Goal: Find contact information: Find contact information

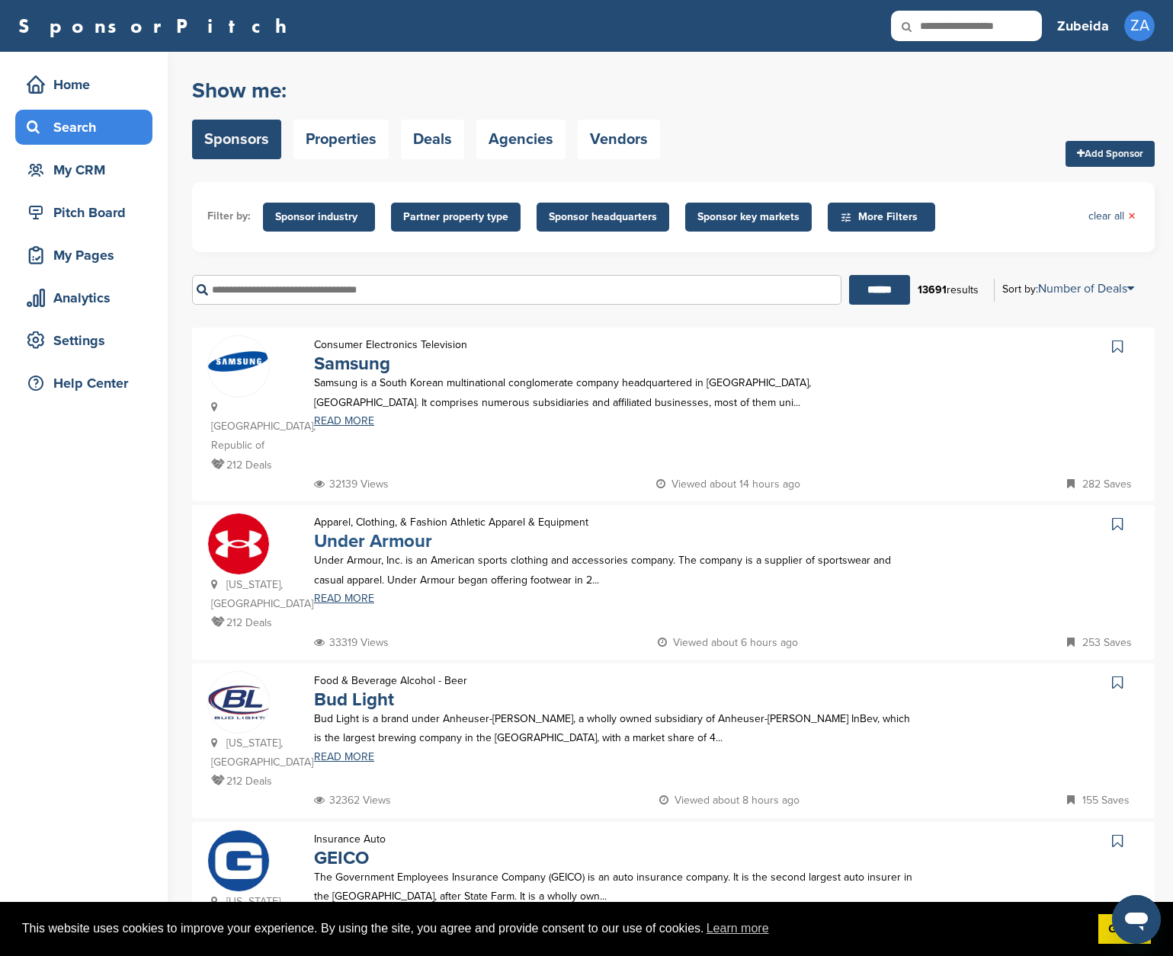
click at [340, 530] on link "Under Armour" at bounding box center [373, 541] width 118 height 22
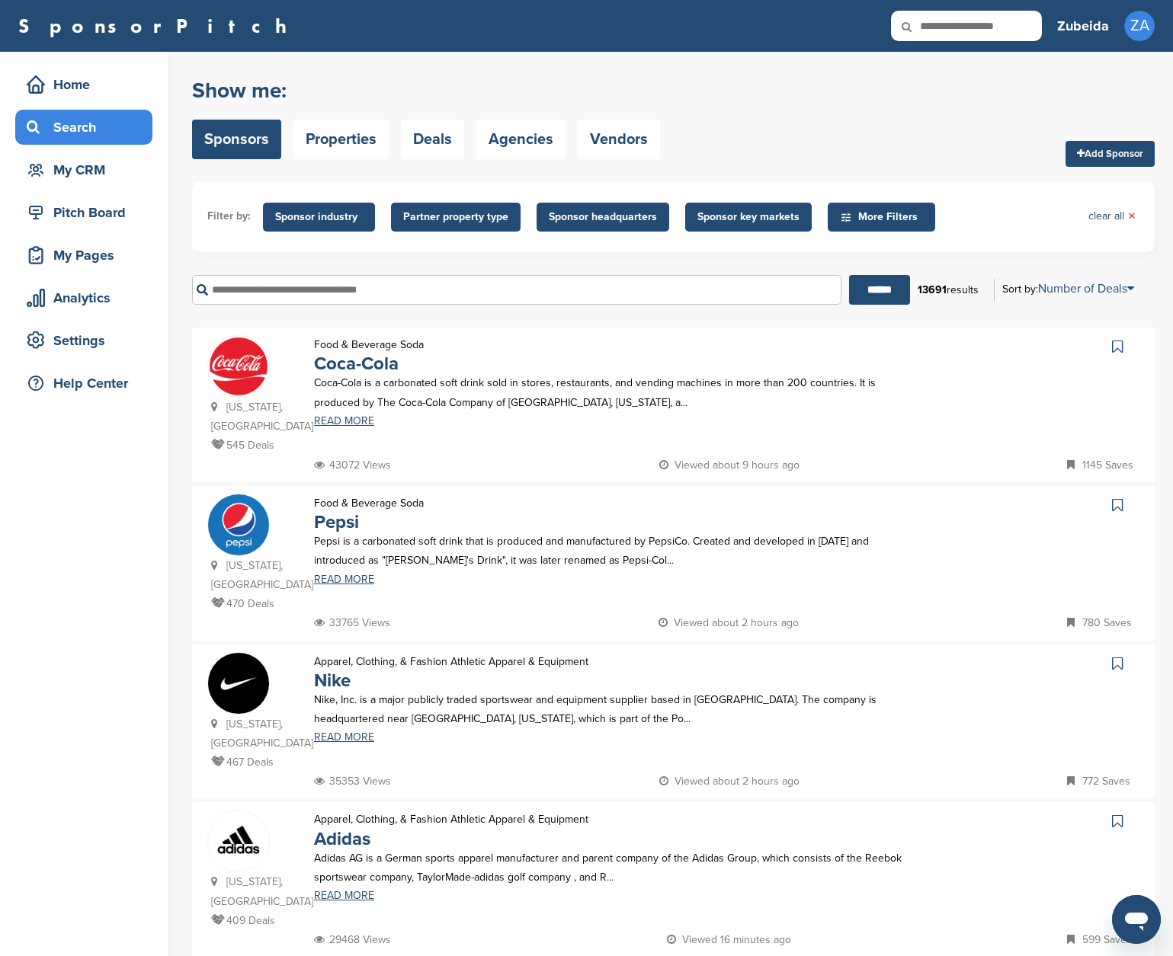
click at [297, 529] on div "New York, USA 470 Deals" at bounding box center [252, 554] width 91 height 120
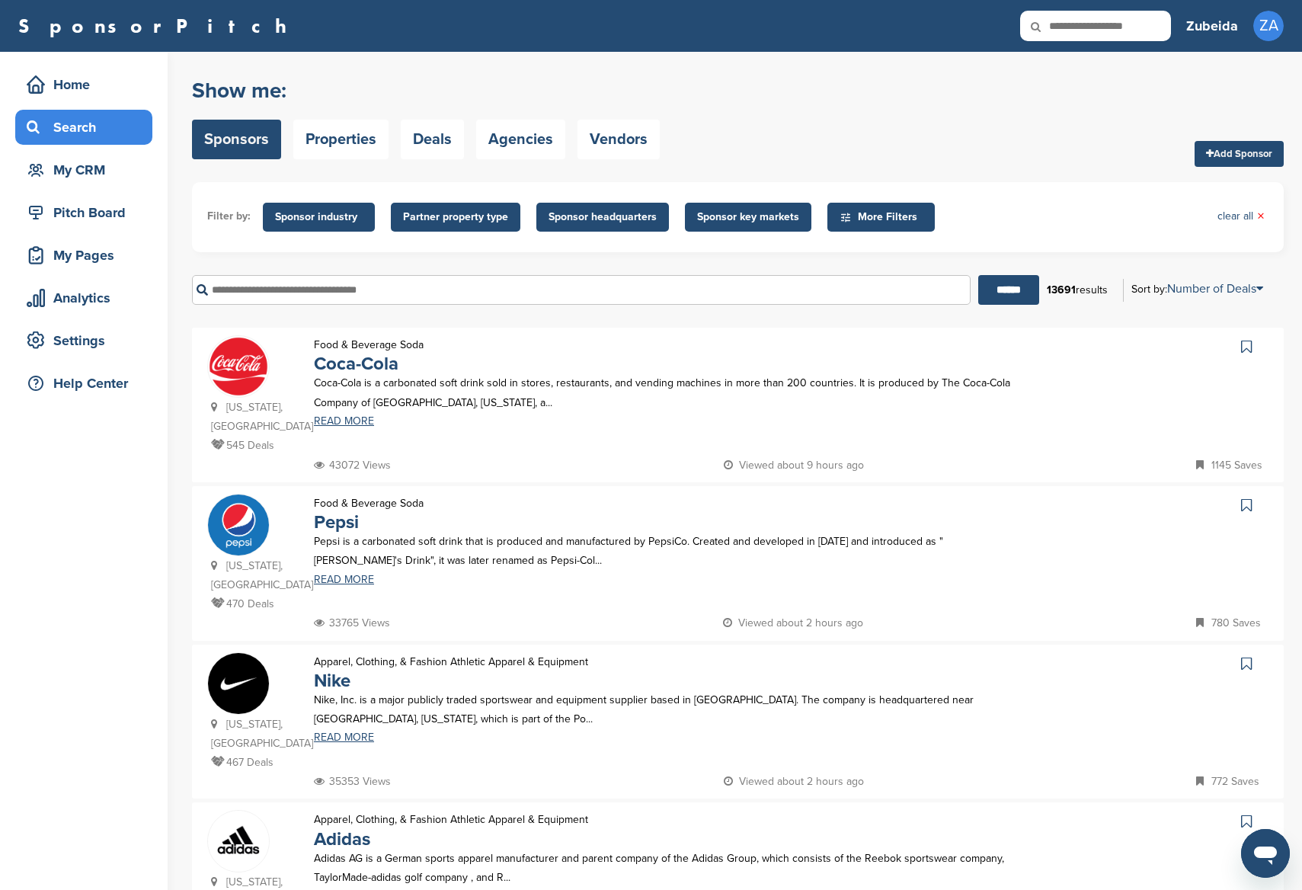
click at [275, 666] on div "Oregon, USA 467 Deals" at bounding box center [252, 712] width 91 height 120
click at [258, 667] on img at bounding box center [238, 683] width 61 height 61
click at [338, 670] on link "Nike" at bounding box center [332, 681] width 37 height 22
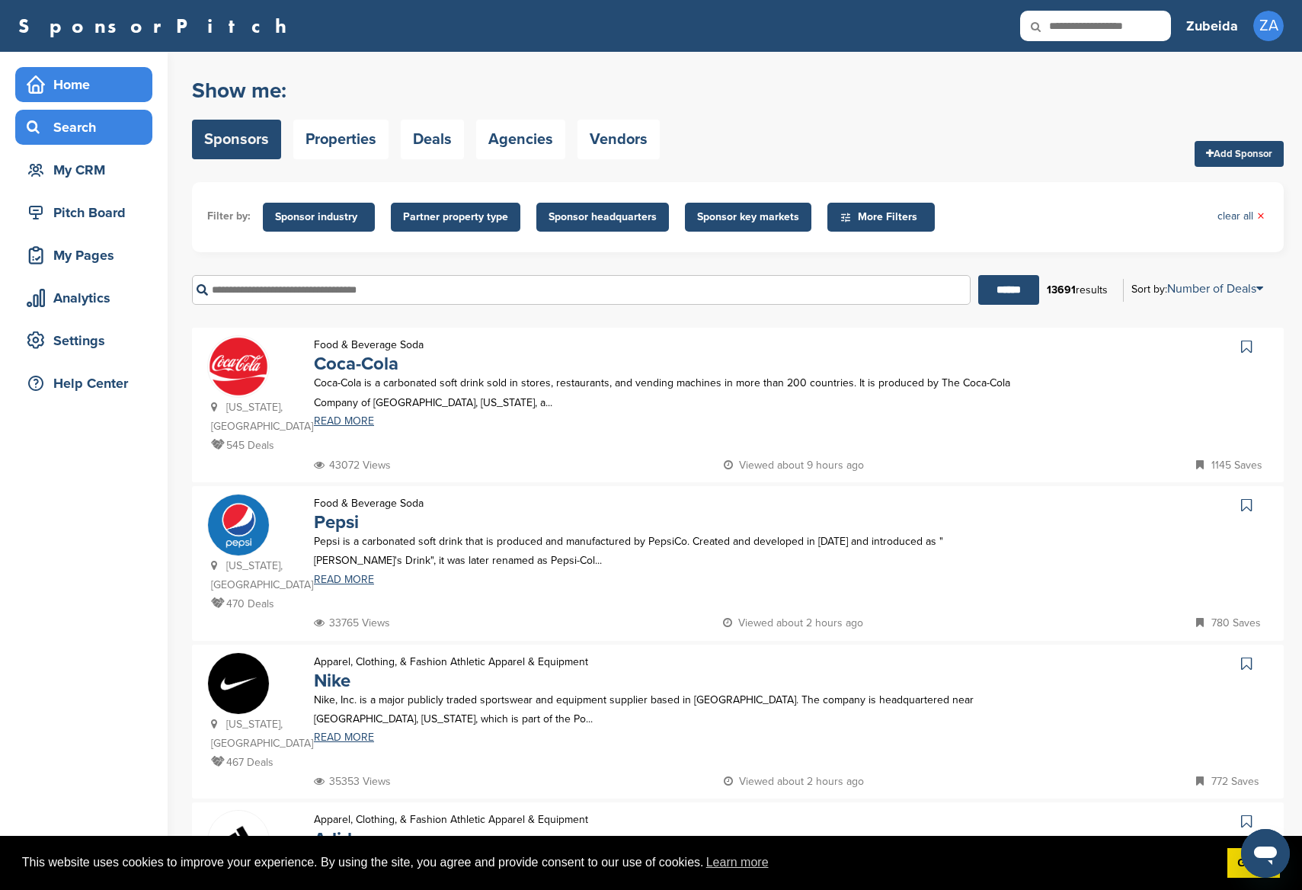
click at [58, 79] on div "Home" at bounding box center [88, 84] width 130 height 27
click at [55, 84] on div "Home" at bounding box center [88, 84] width 130 height 27
click at [1172, 864] on link "Got it!" at bounding box center [1253, 863] width 53 height 30
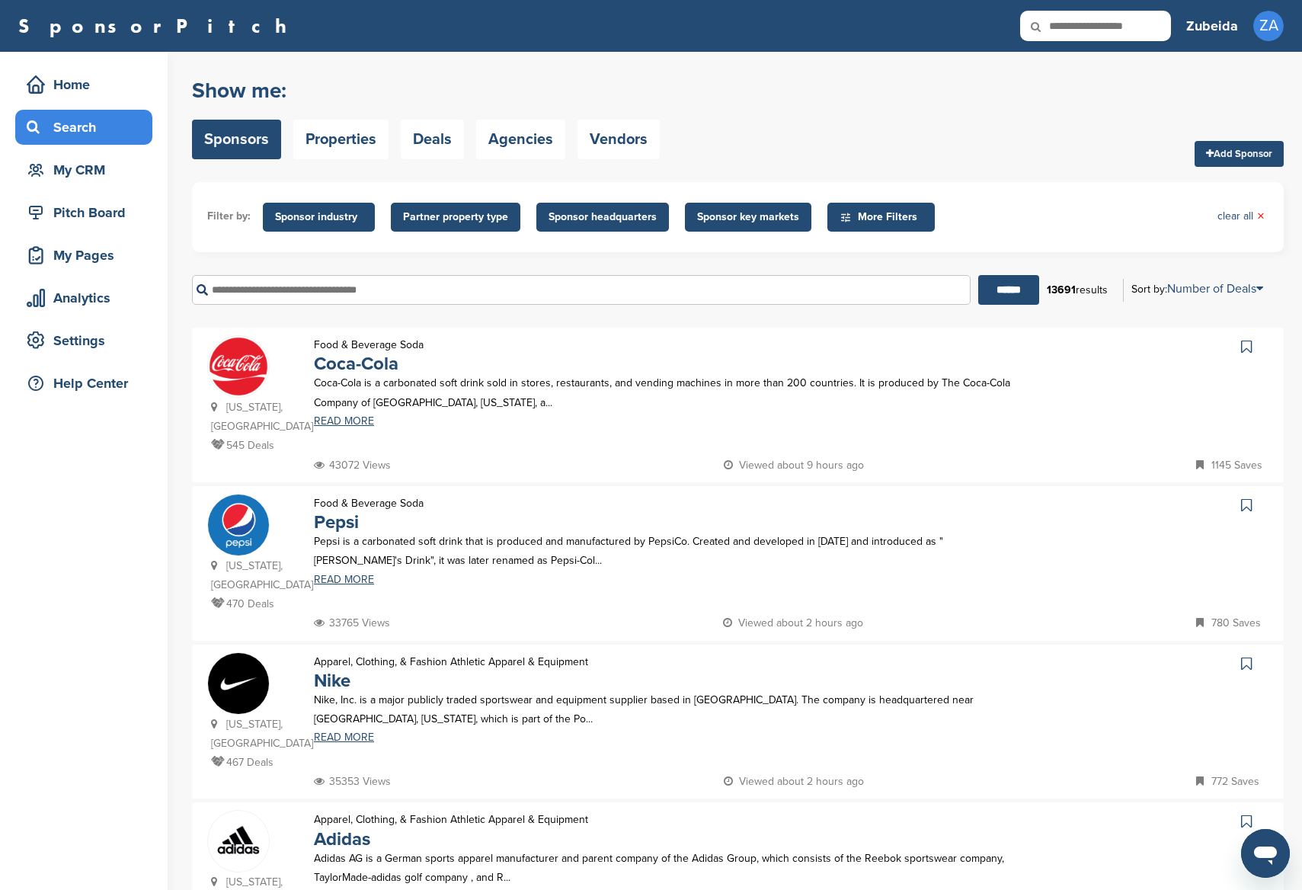
click at [1172, 865] on link "Got it!" at bounding box center [1253, 863] width 53 height 30
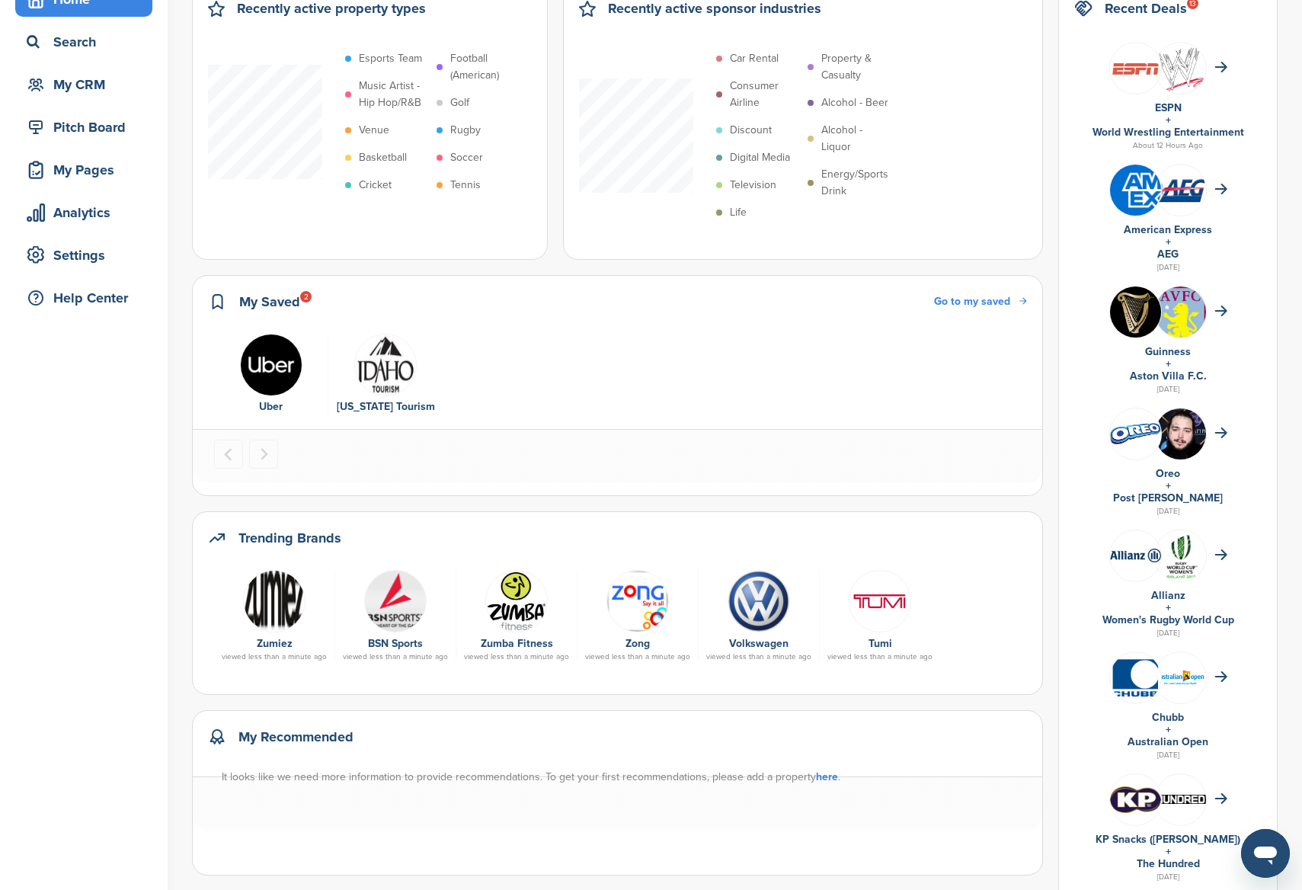
scroll to position [84, 0]
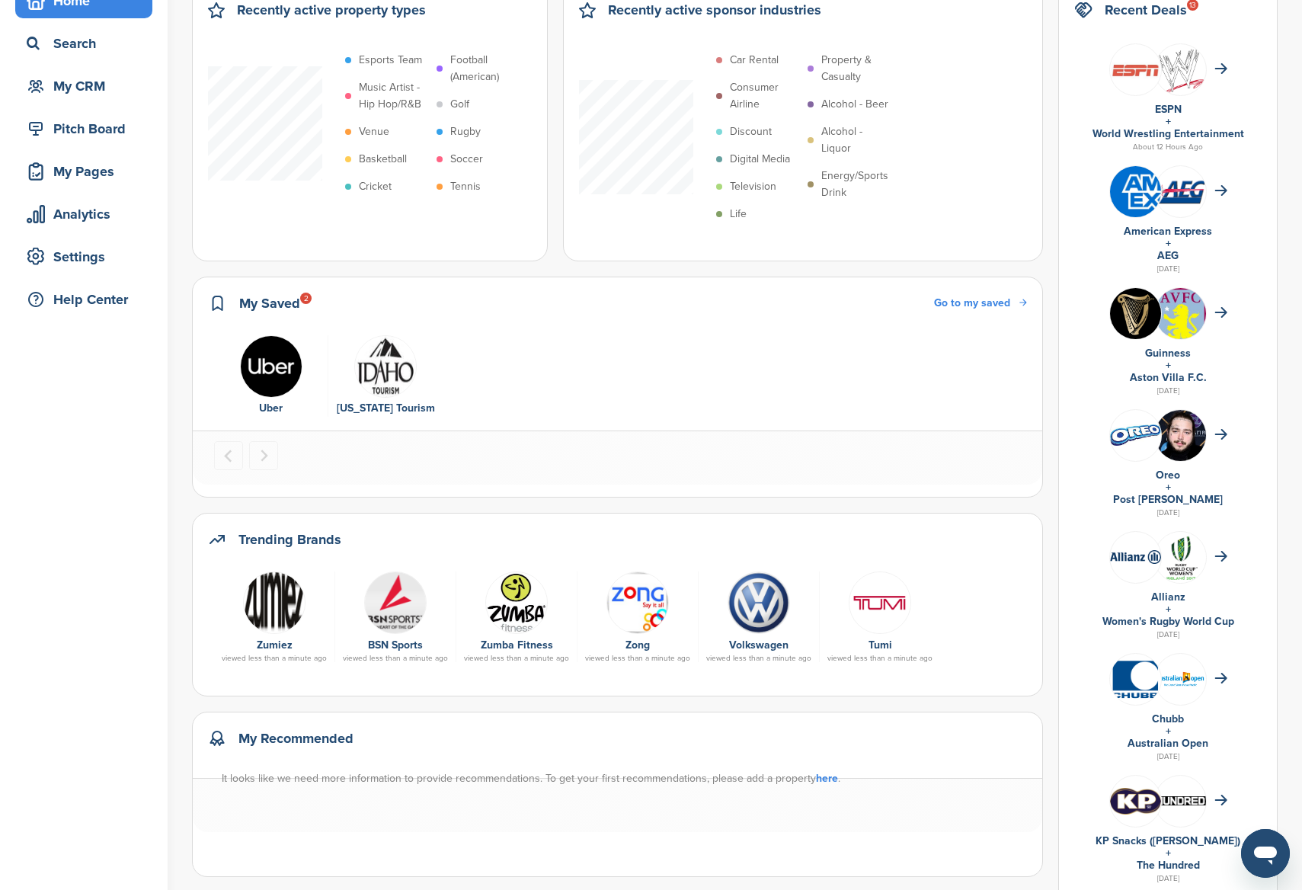
click at [1216, 428] on div at bounding box center [1167, 436] width 187 height 68
click at [1188, 434] on img at bounding box center [1180, 448] width 51 height 76
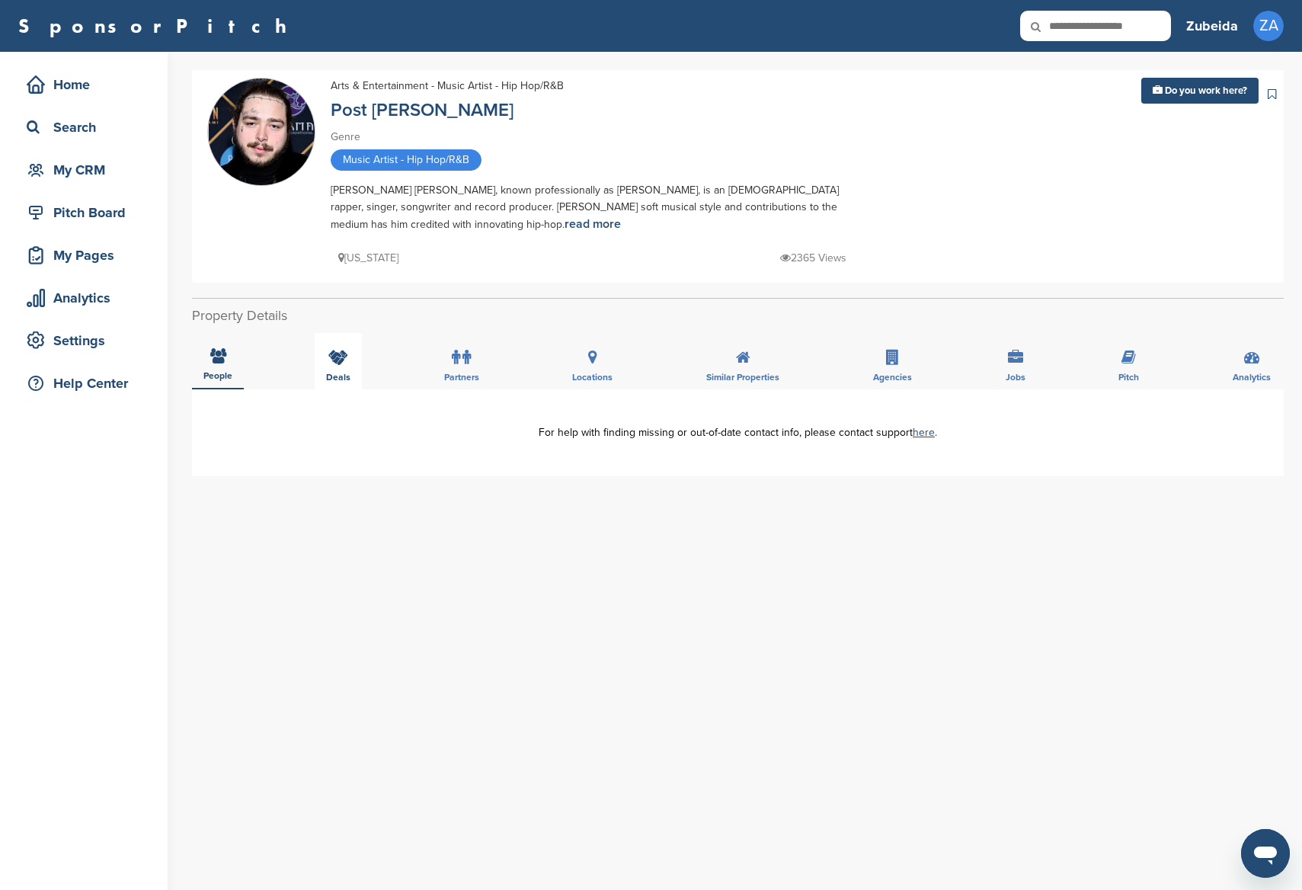
click at [338, 360] on icon at bounding box center [338, 357] width 20 height 15
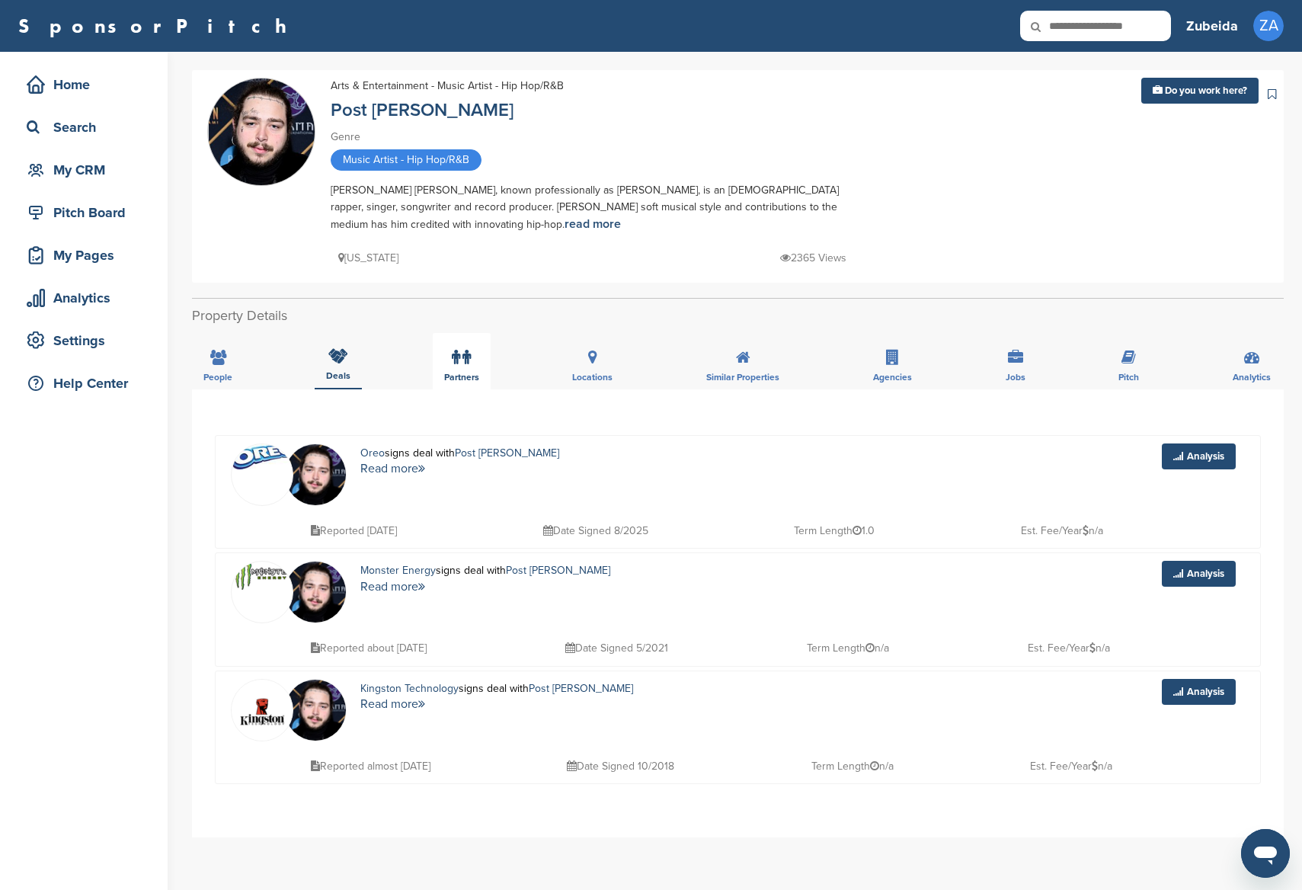
click at [475, 366] on div "Partners" at bounding box center [462, 361] width 58 height 56
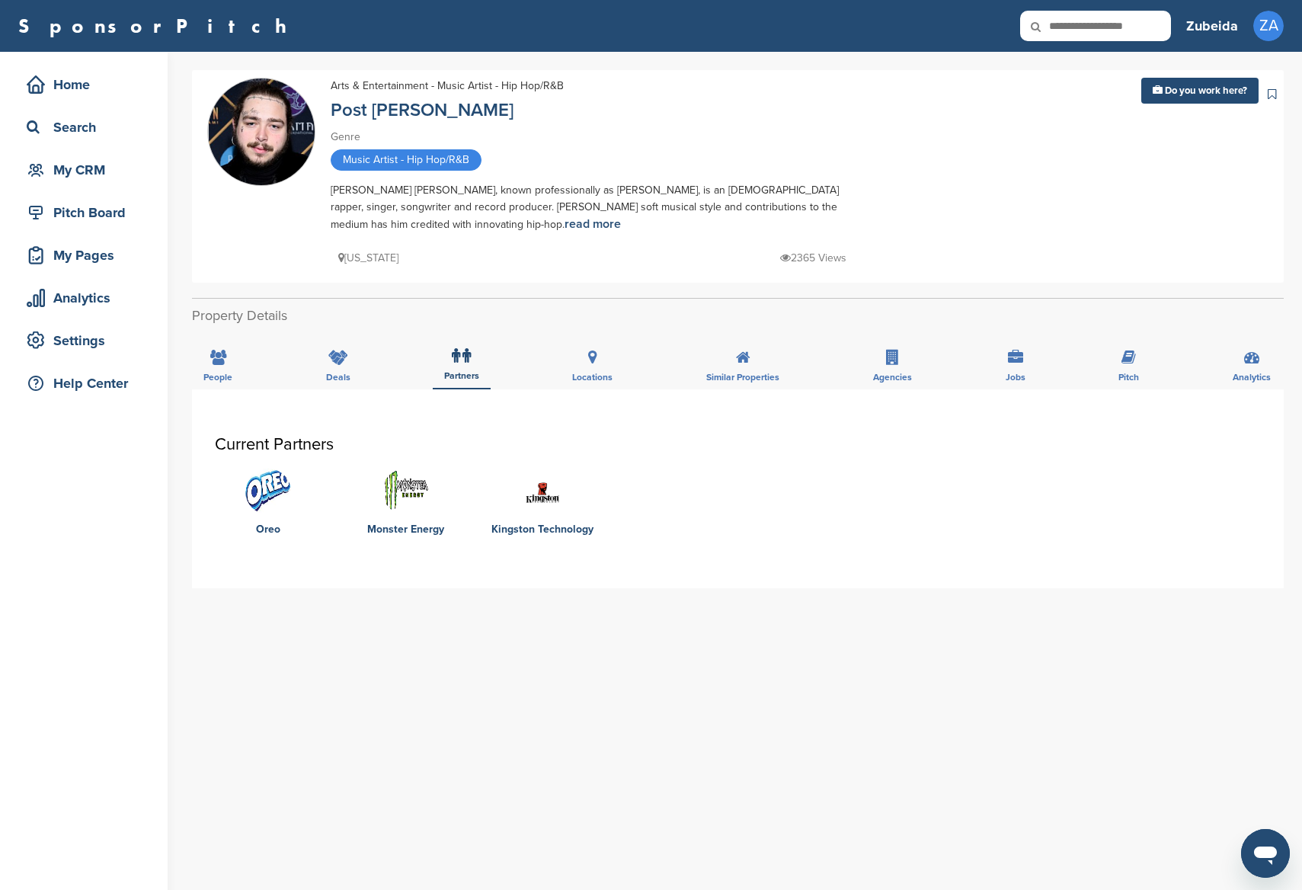
click at [392, 492] on img at bounding box center [405, 492] width 46 height 46
click at [399, 529] on link "Monster Energy" at bounding box center [405, 529] width 107 height 11
click at [403, 487] on img at bounding box center [405, 492] width 46 height 46
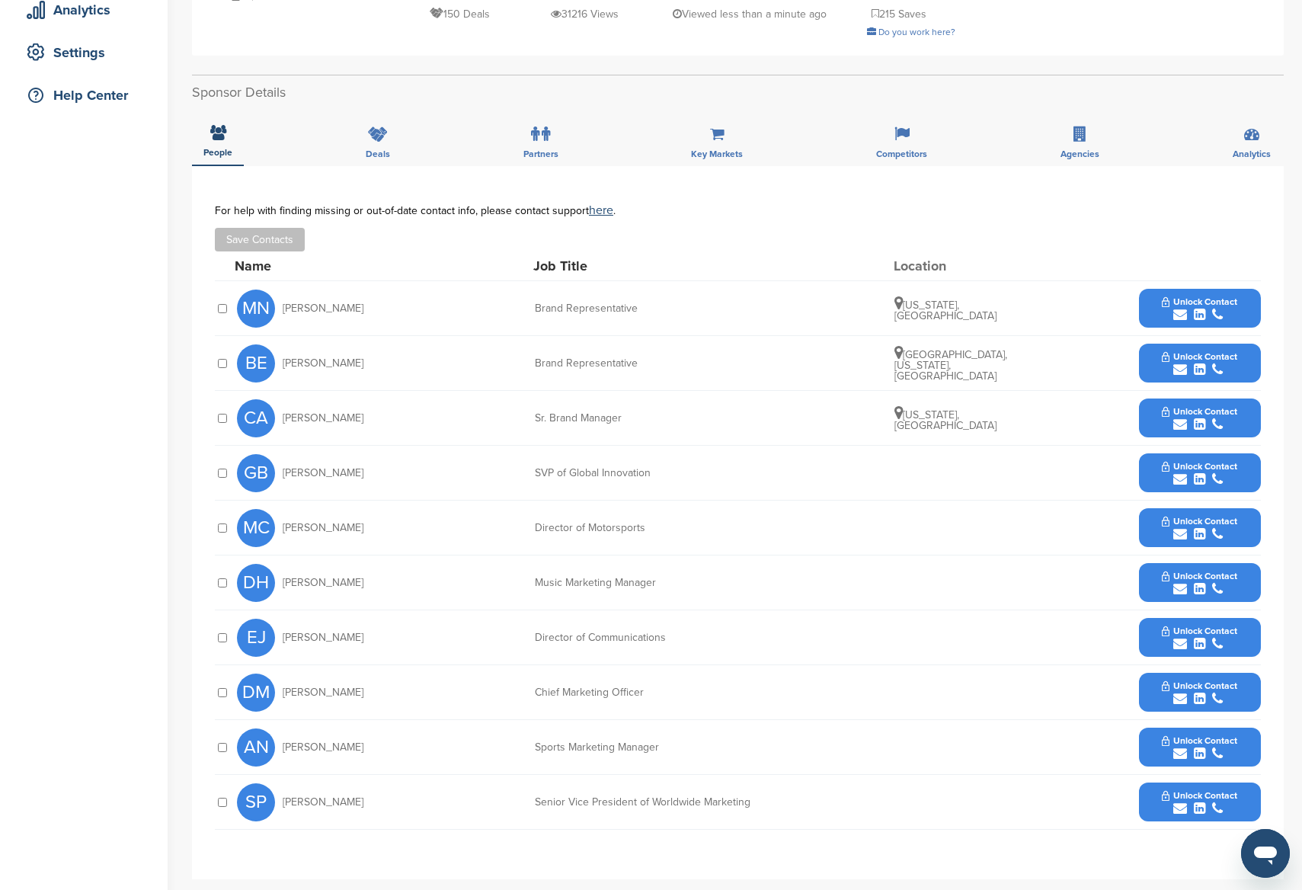
scroll to position [293, 0]
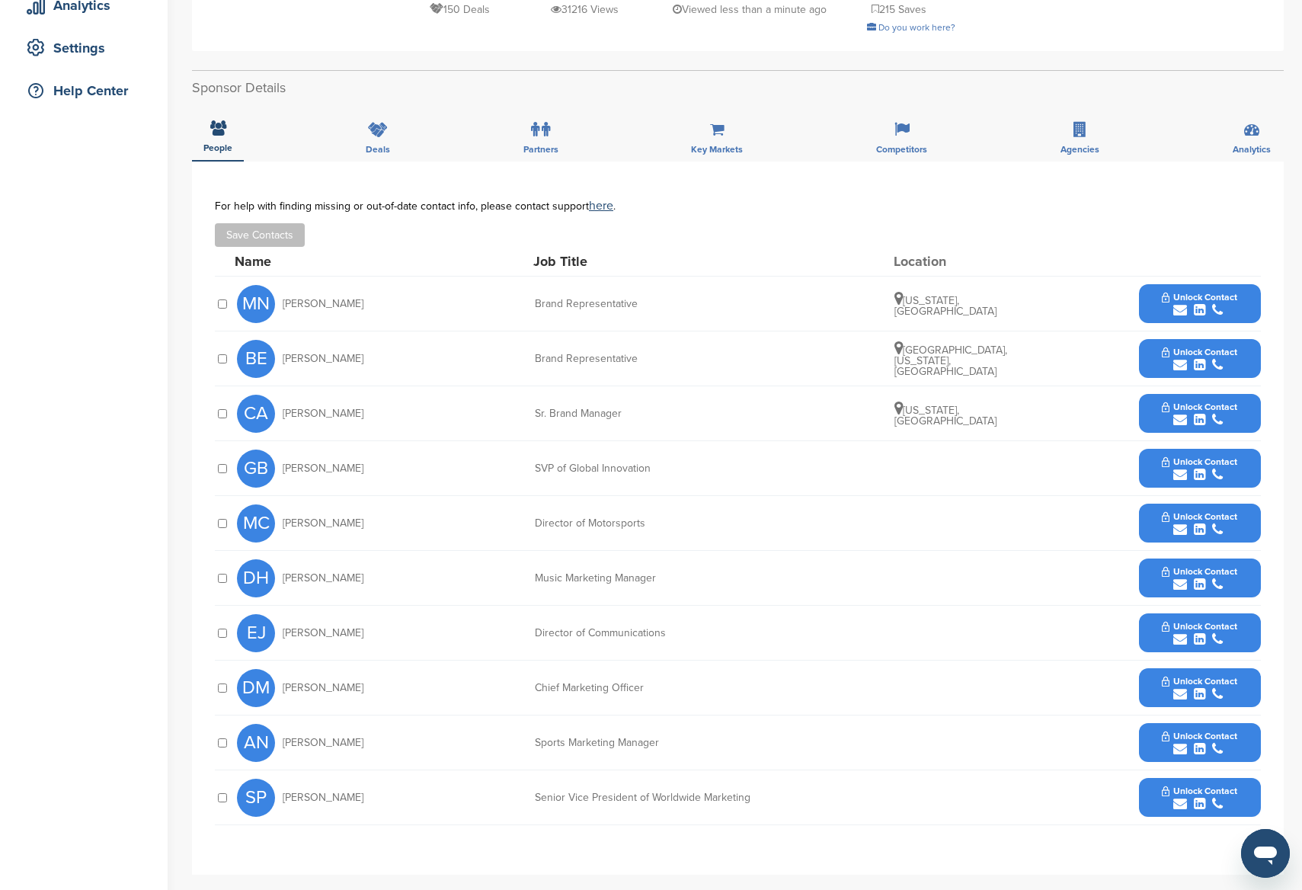
click at [1151, 790] on button "Unlock Contact" at bounding box center [1200, 798] width 112 height 46
click at [1153, 790] on button "Unlock Contact" at bounding box center [1200, 798] width 112 height 46
click at [1154, 793] on button "View Contact" at bounding box center [1200, 798] width 104 height 46
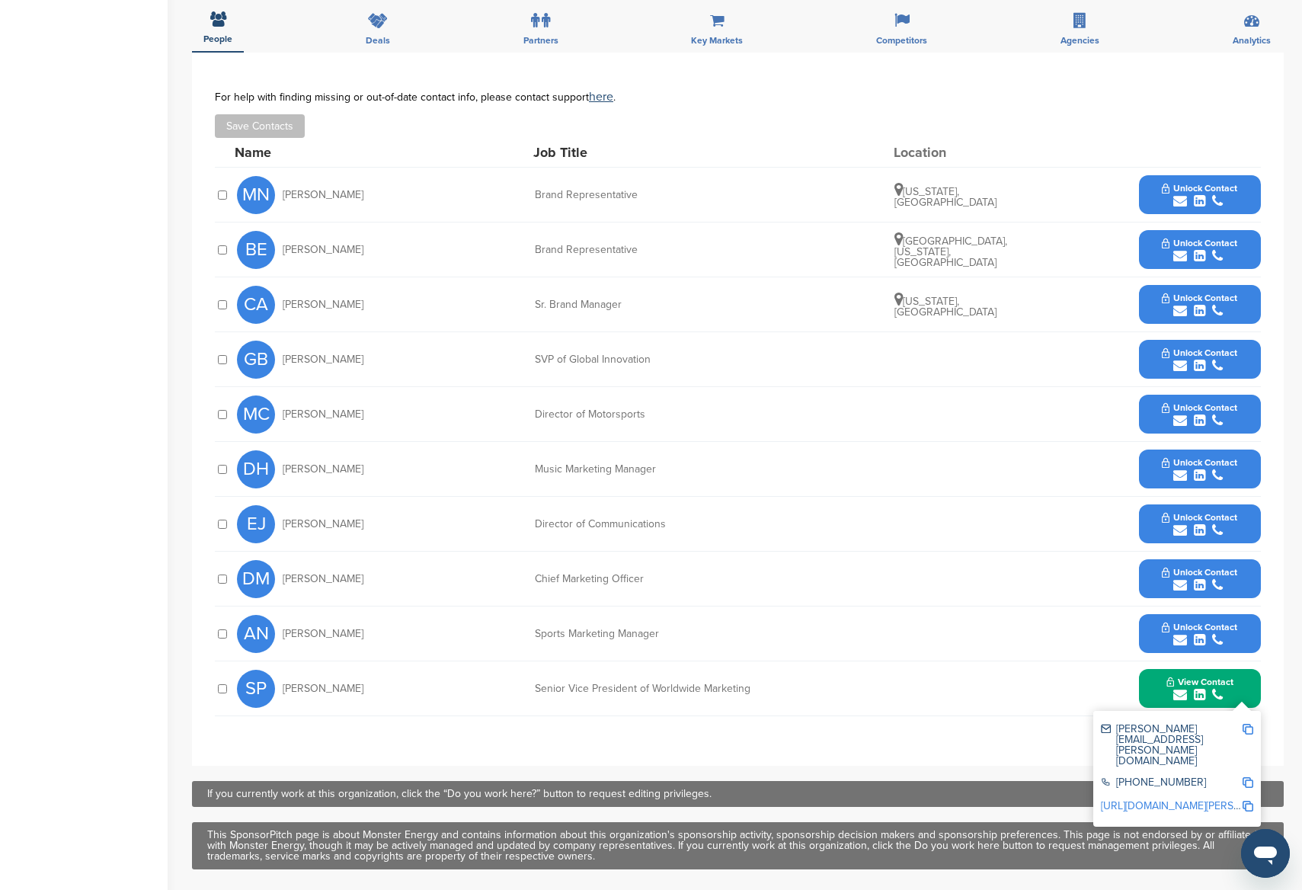
scroll to position [404, 0]
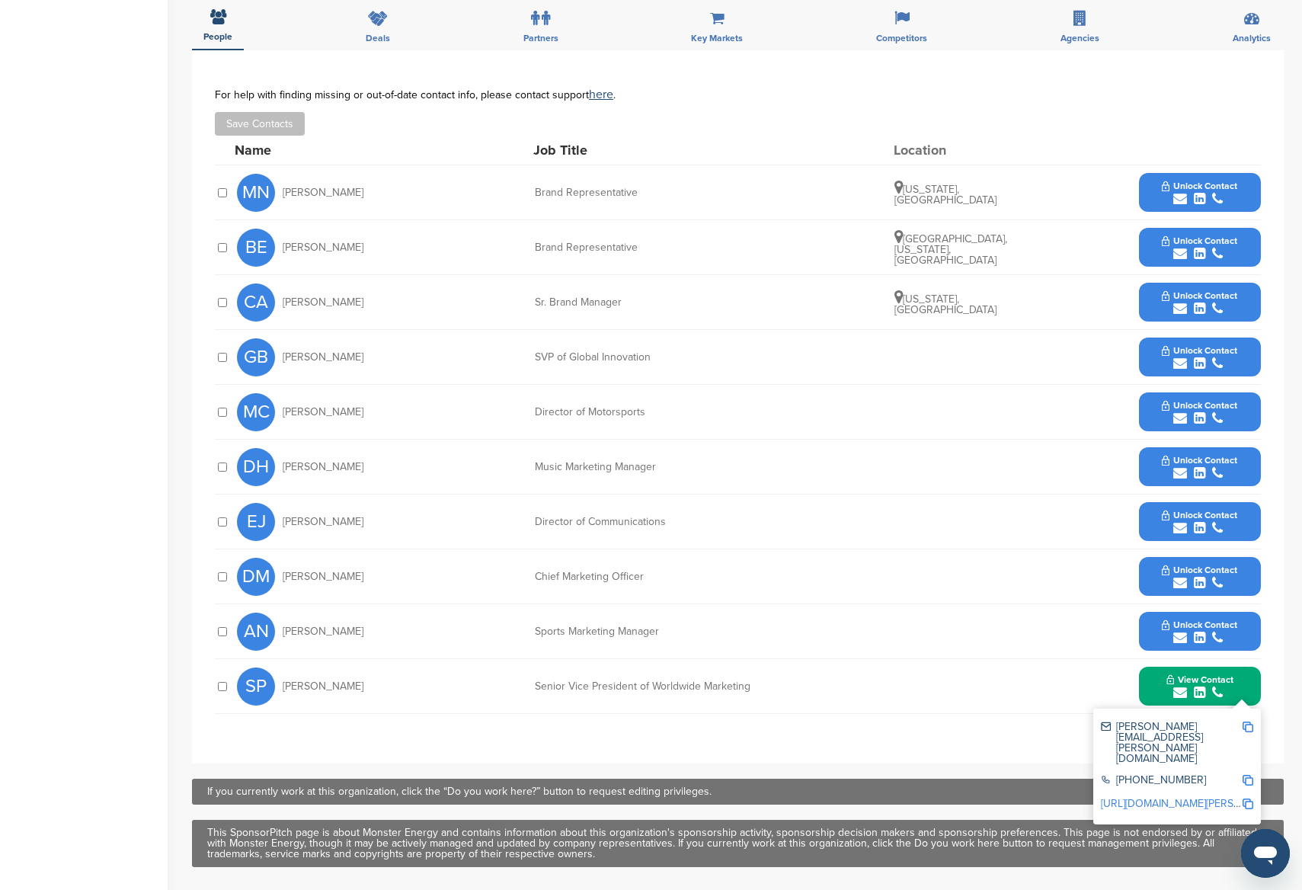
click at [1151, 797] on link "[URL][DOMAIN_NAME][PERSON_NAME]" at bounding box center [1194, 803] width 186 height 13
click at [1115, 797] on link "[URL][DOMAIN_NAME][PERSON_NAME]" at bounding box center [1194, 803] width 186 height 13
click at [1243, 798] on img at bounding box center [1248, 803] width 11 height 11
click at [1246, 725] on img at bounding box center [1248, 726] width 11 height 11
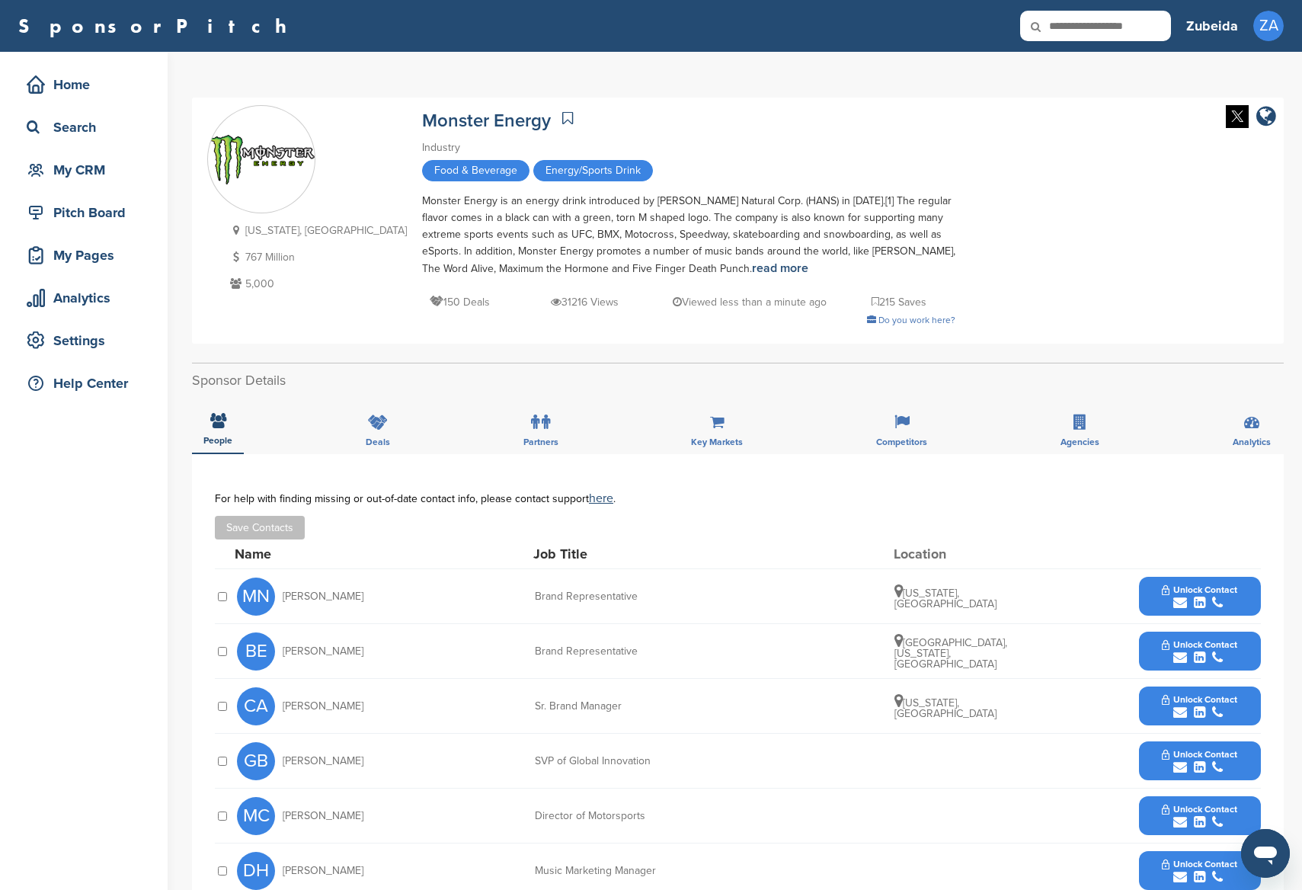
scroll to position [0, 0]
click at [1176, 589] on span "Unlock Contact" at bounding box center [1199, 589] width 75 height 11
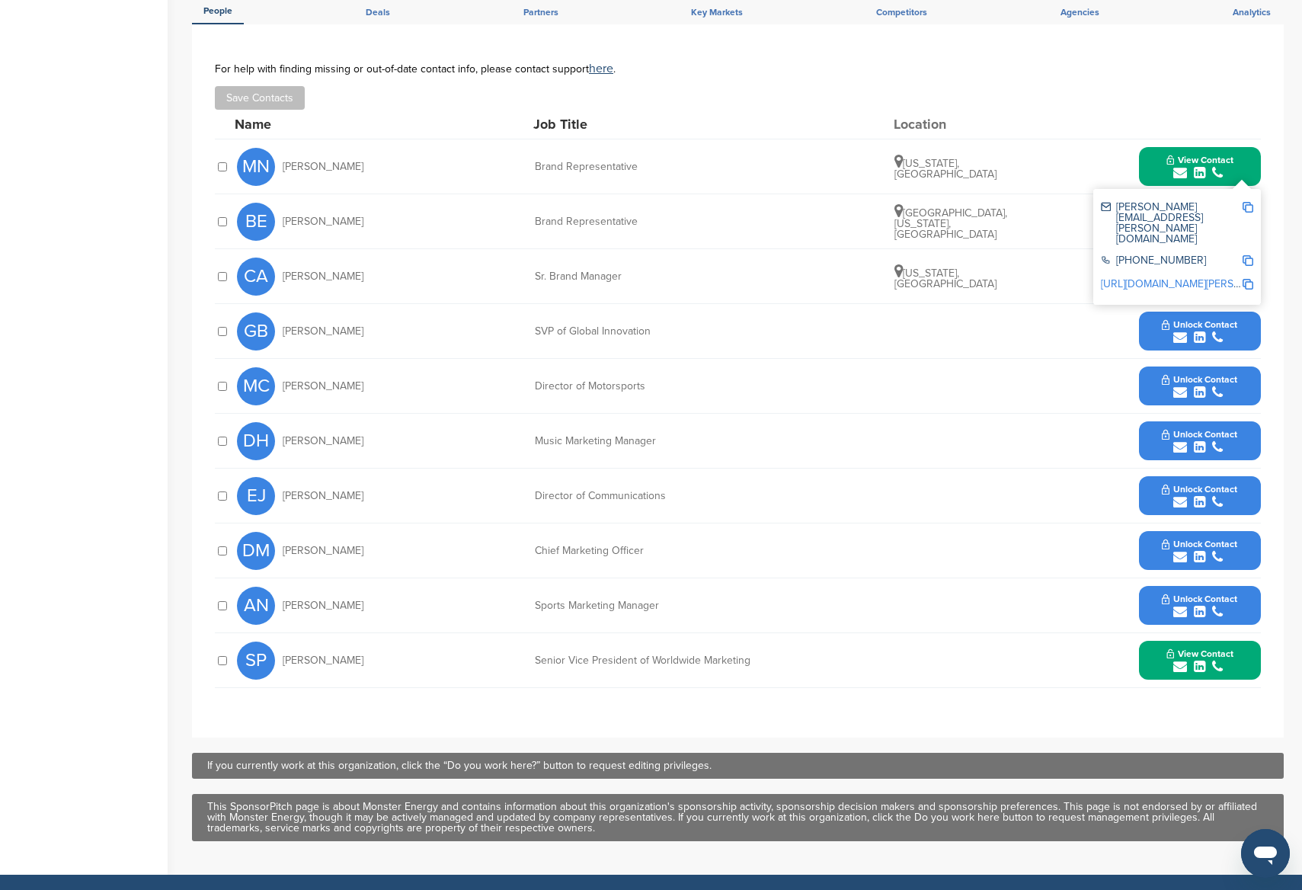
scroll to position [531, 0]
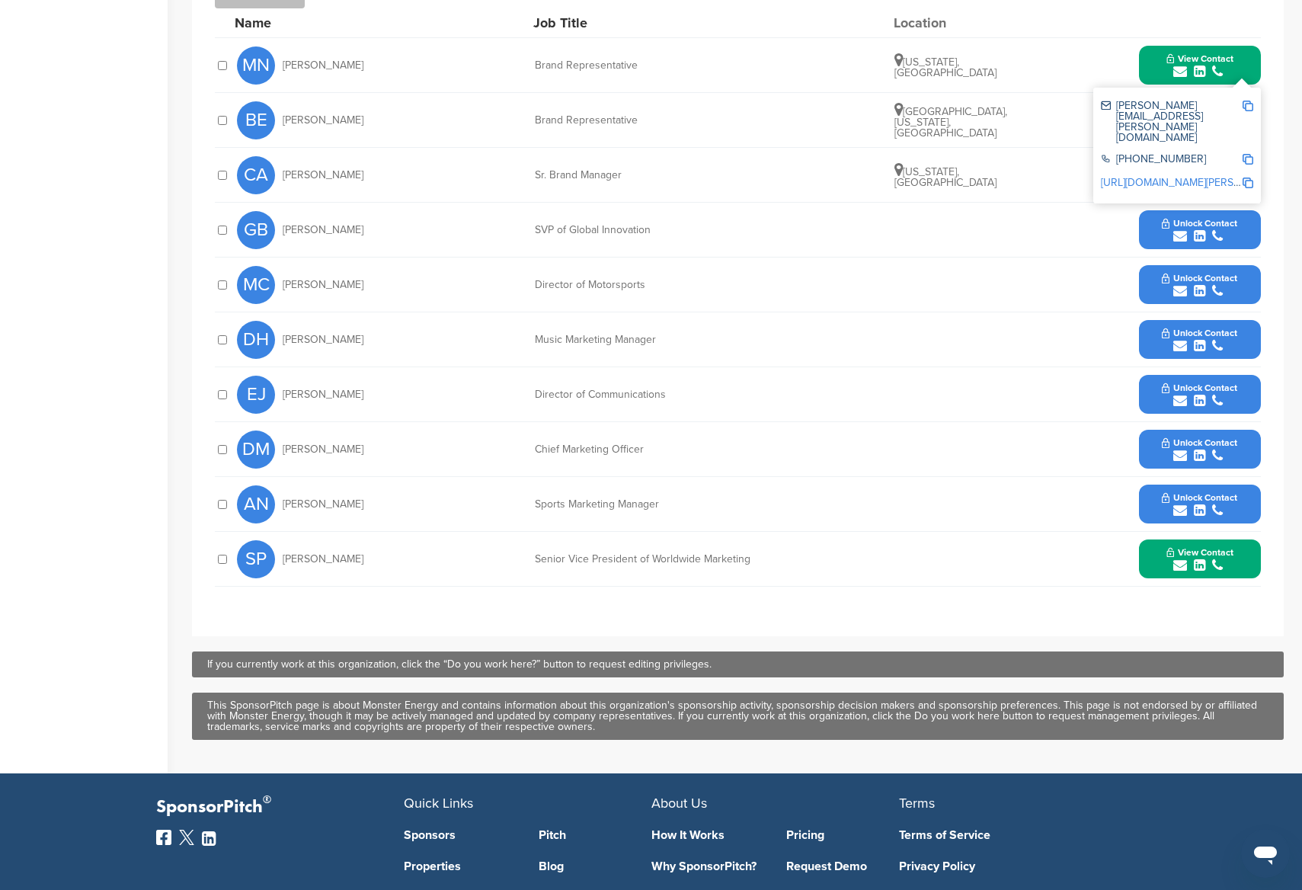
click at [1187, 549] on span "View Contact" at bounding box center [1199, 552] width 67 height 11
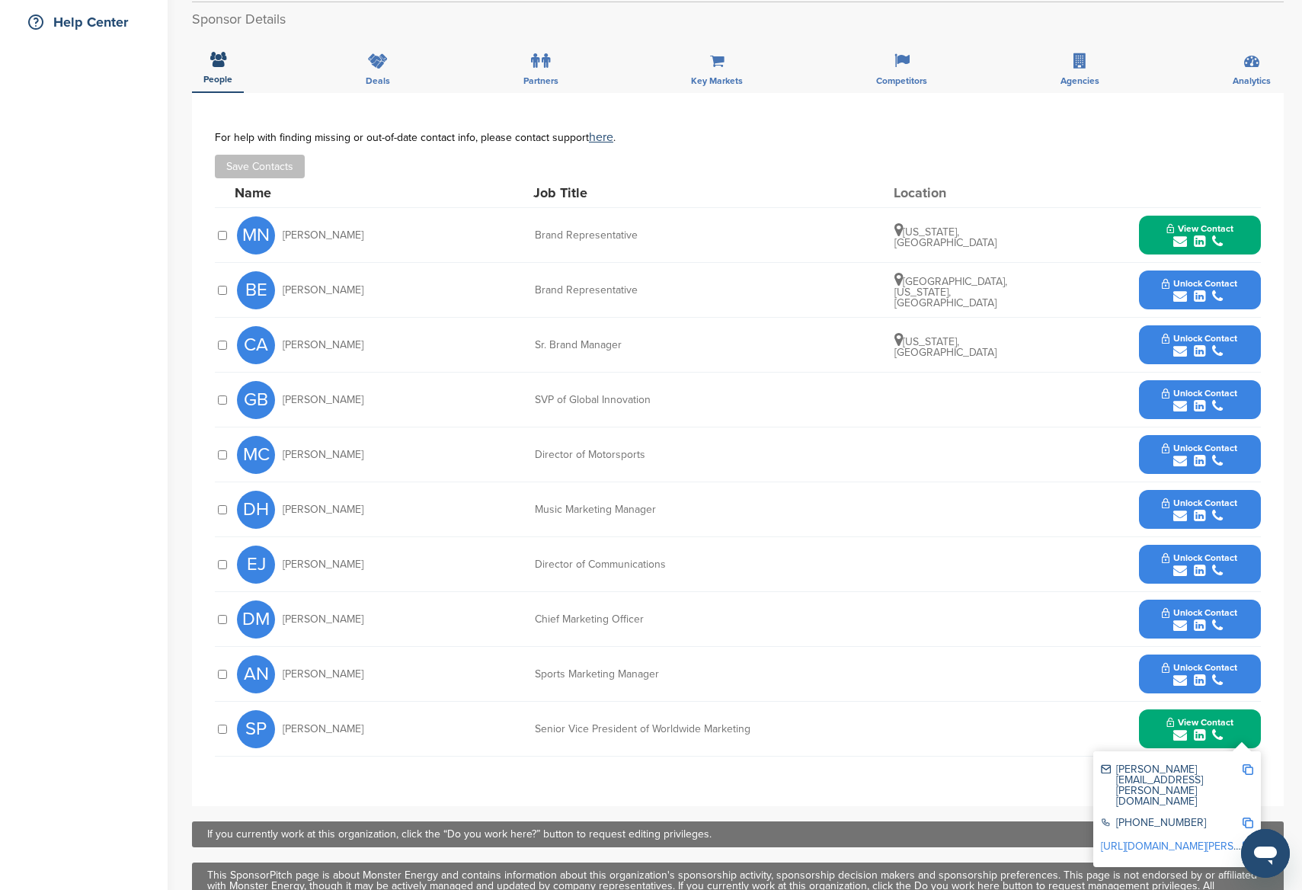
scroll to position [343, 0]
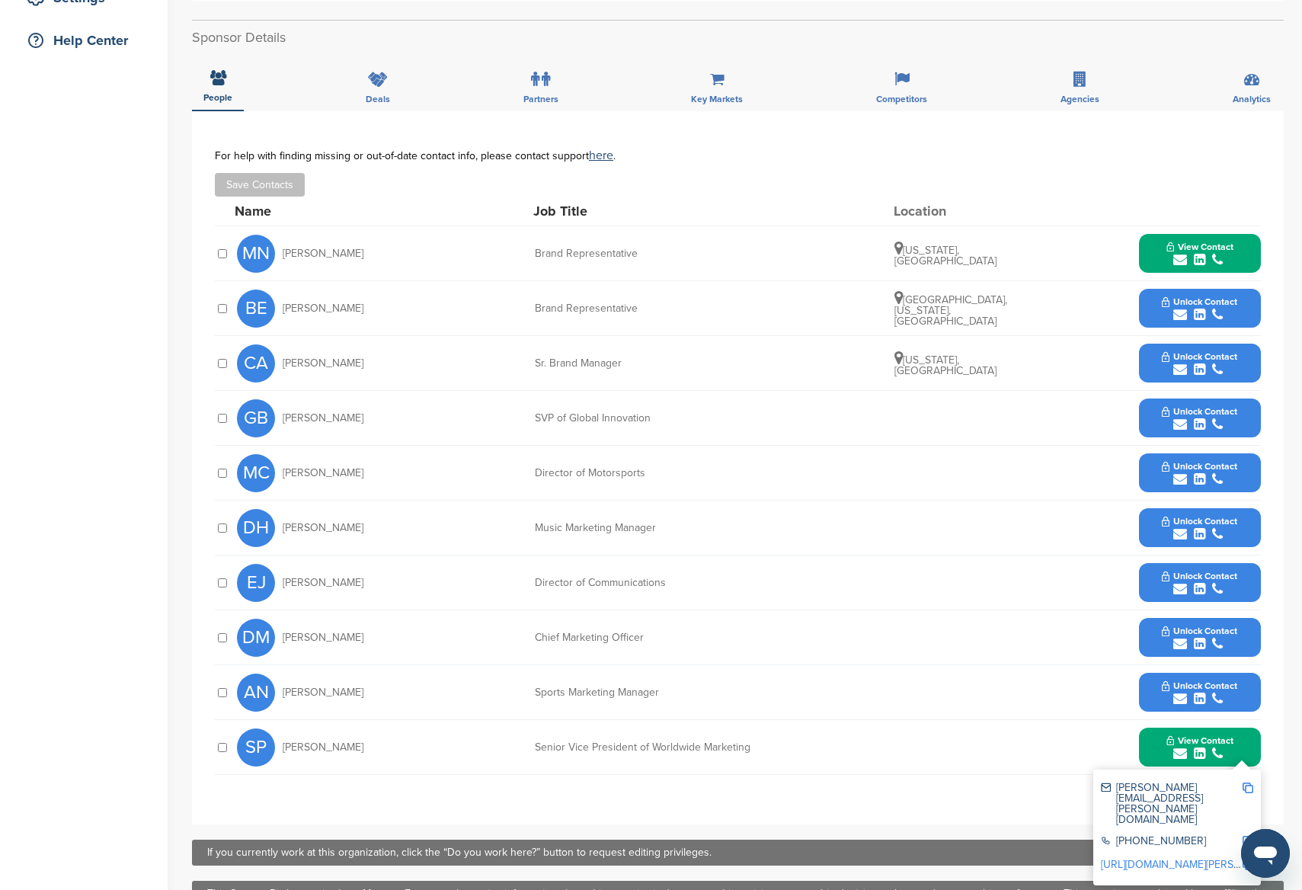
click at [1158, 248] on button "View Contact" at bounding box center [1200, 254] width 104 height 46
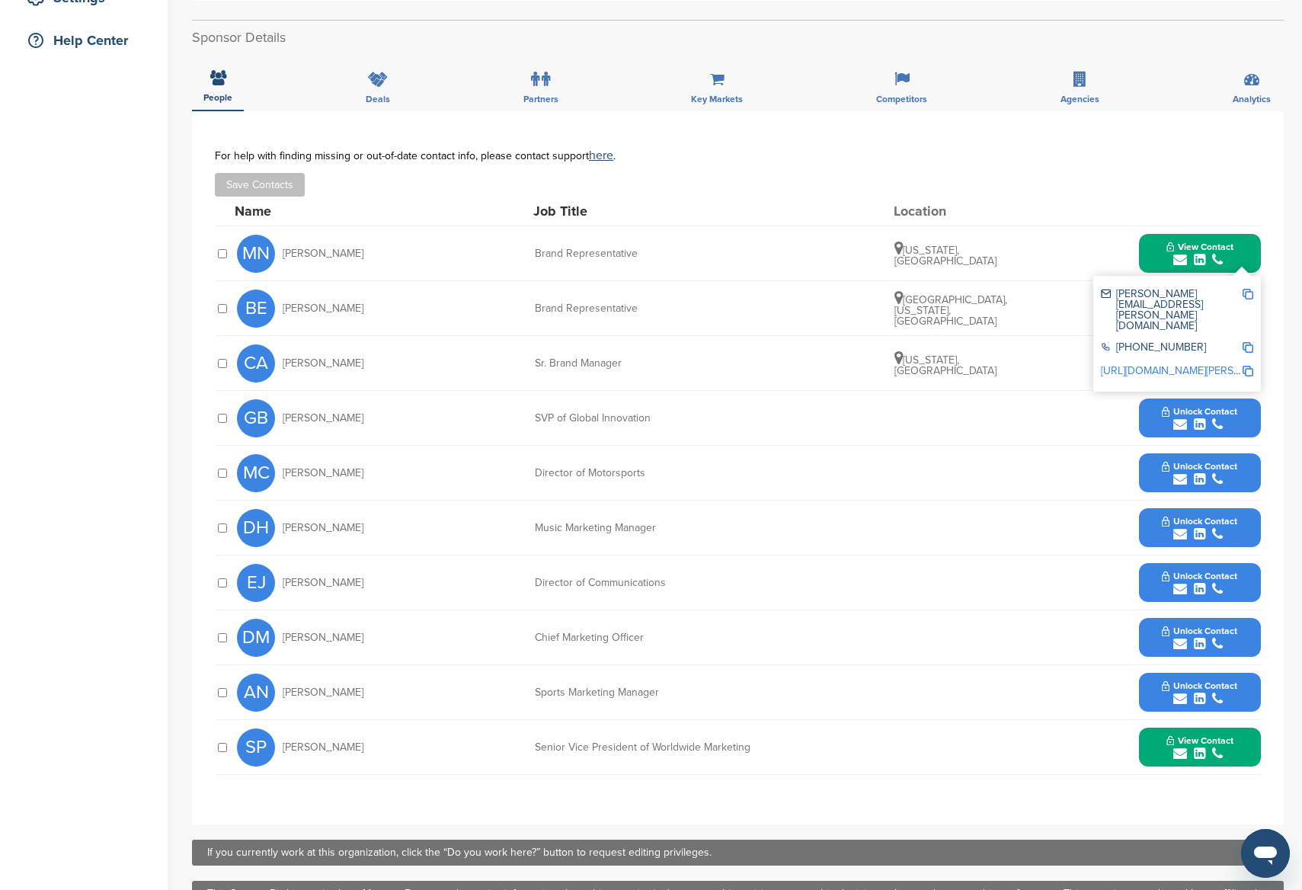
click at [1250, 297] on img at bounding box center [1248, 294] width 11 height 11
